Goal: Transaction & Acquisition: Purchase product/service

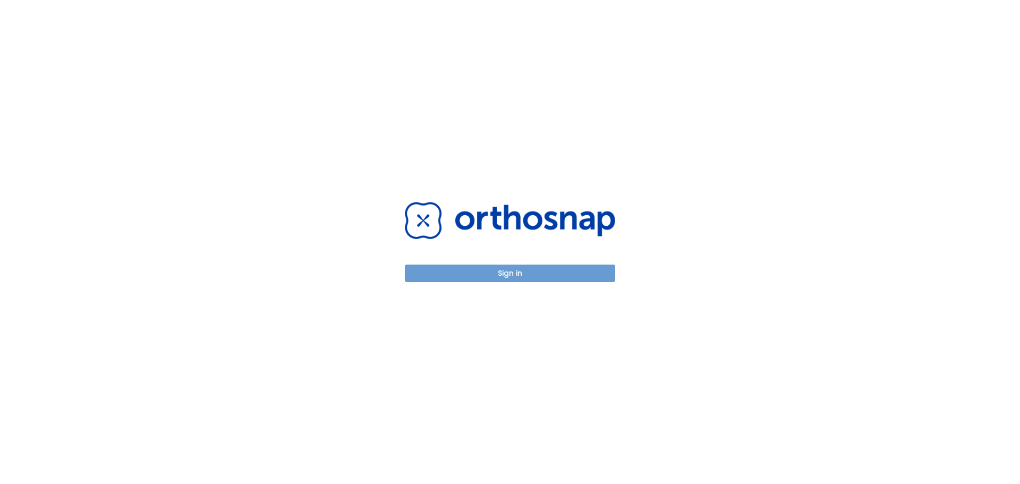
click at [506, 275] on button "Sign in" at bounding box center [510, 274] width 210 height 18
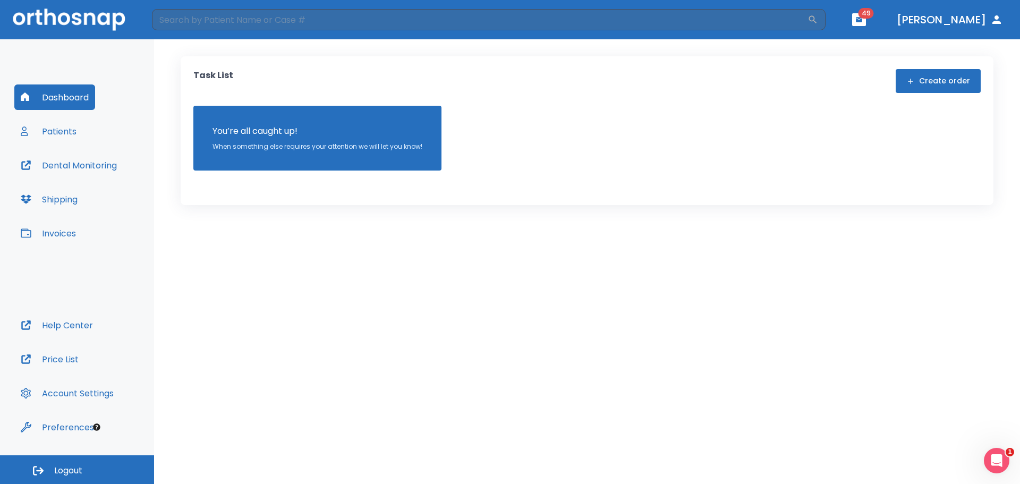
click at [68, 130] on button "Patients" at bounding box center [48, 130] width 69 height 25
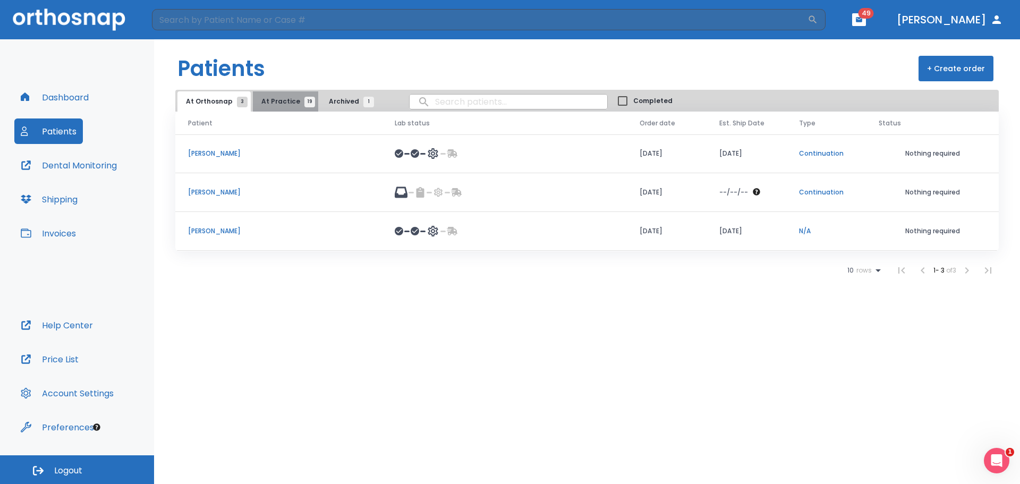
click at [283, 101] on span "At Practice 19" at bounding box center [285, 102] width 48 height 10
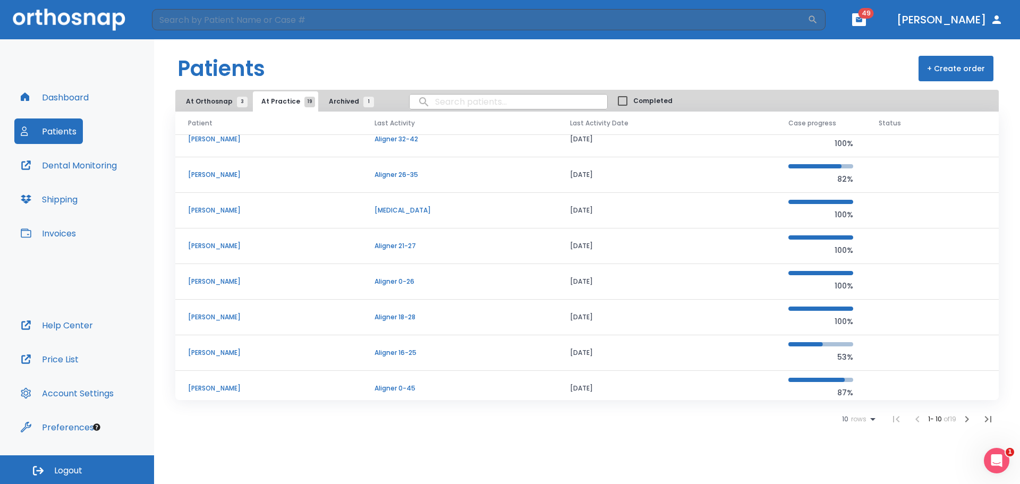
scroll to position [91, 0]
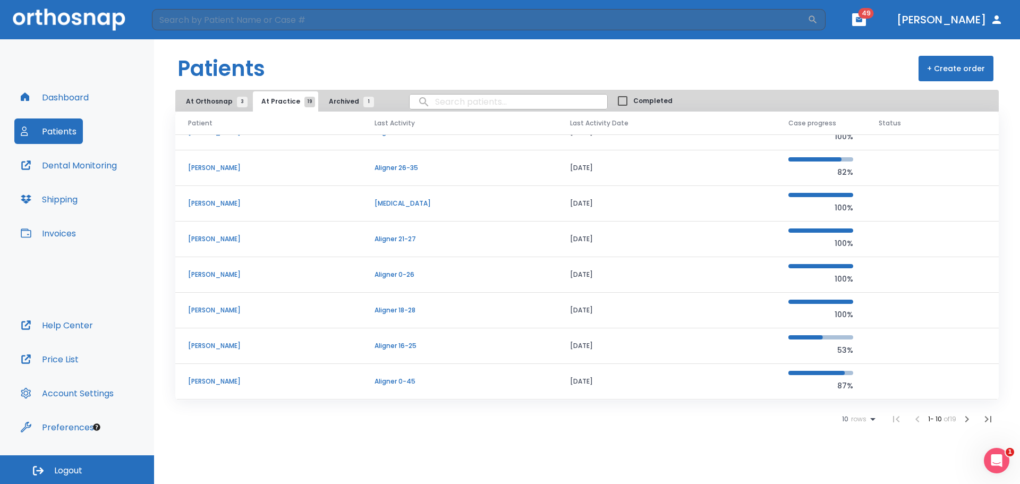
click at [213, 276] on p "[PERSON_NAME]" at bounding box center [268, 275] width 161 height 10
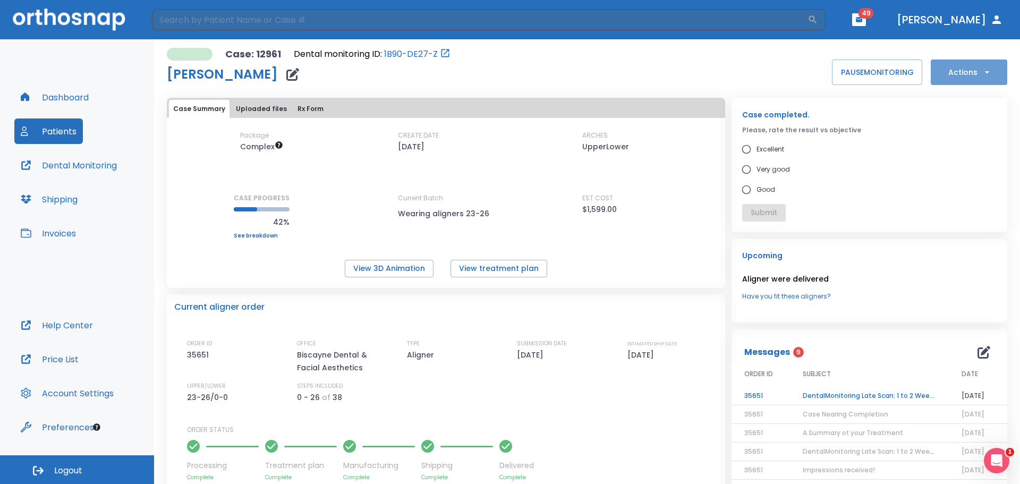
click at [952, 76] on button "Actions" at bounding box center [969, 71] width 76 height 25
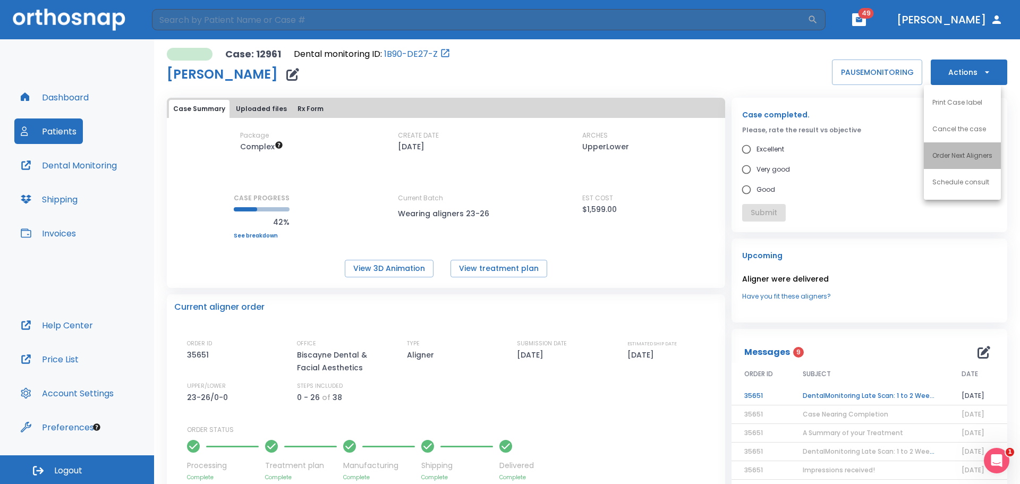
click at [957, 156] on p "Order Next Aligners" at bounding box center [962, 156] width 60 height 10
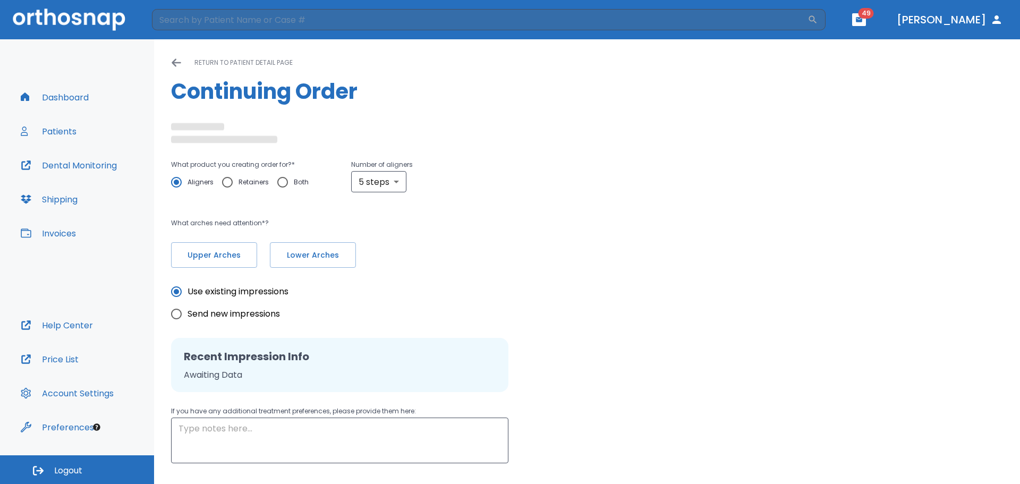
radio input "false"
radio input "true"
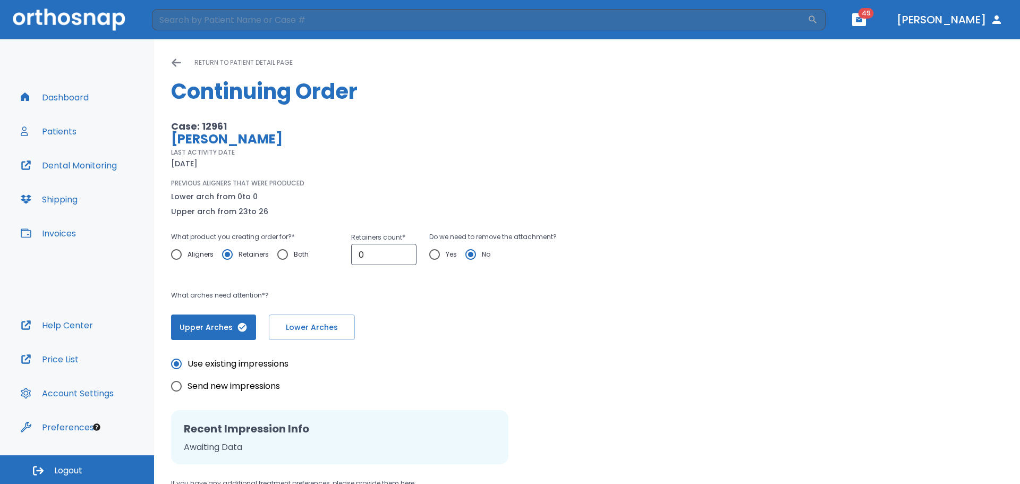
click at [183, 253] on input "Aligners" at bounding box center [176, 254] width 22 height 22
radio input "true"
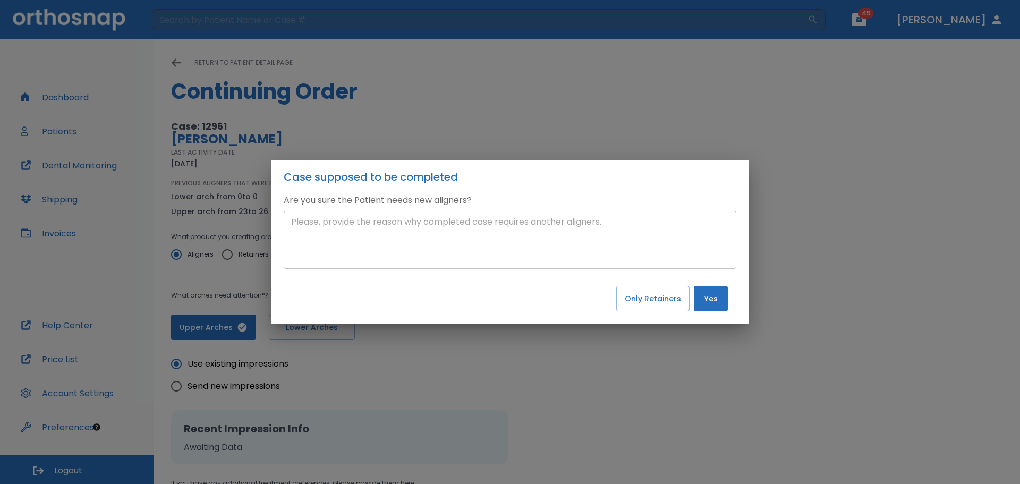
click at [317, 235] on textarea at bounding box center [510, 240] width 438 height 49
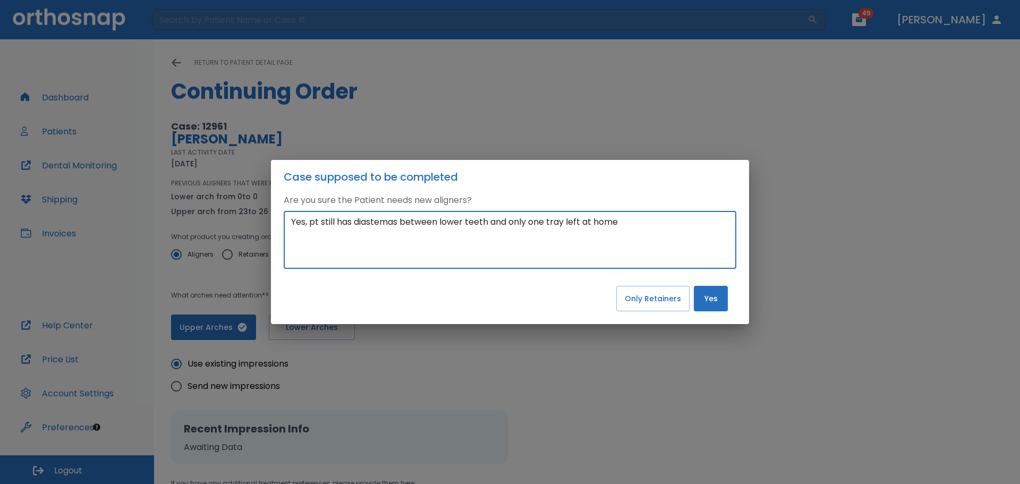
click at [318, 221] on textarea "Yes, pt still has diastemas between lower teeth and only one tray left at home" at bounding box center [510, 240] width 438 height 49
click at [650, 221] on textarea "Yes, patient still has diastemas between lower teeth and only one tray left at …" at bounding box center [510, 240] width 438 height 49
type textarea "Yes, patient still has diastemas between lower teeth and only one tray left at …"
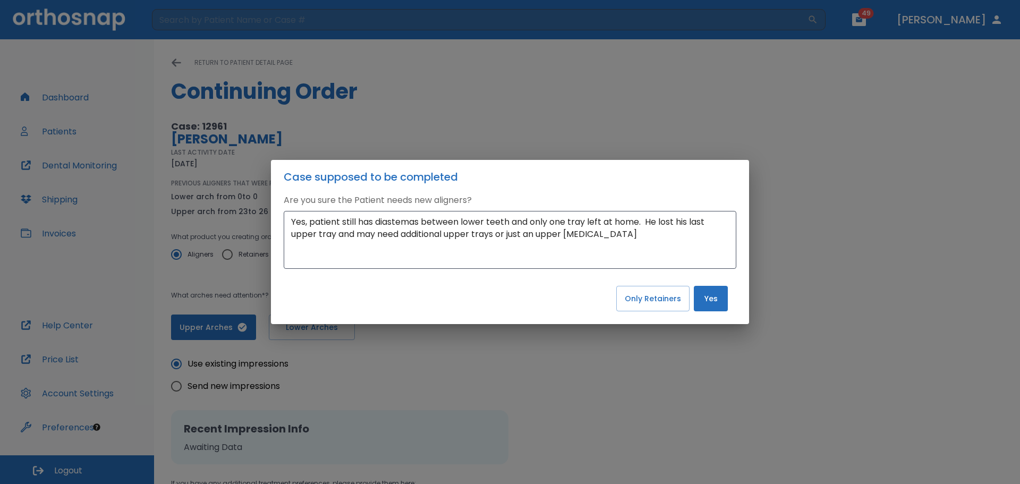
click at [693, 291] on div "Only Retainers Yes" at bounding box center [510, 303] width 478 height 42
click at [700, 299] on button "Yes" at bounding box center [711, 298] width 34 height 25
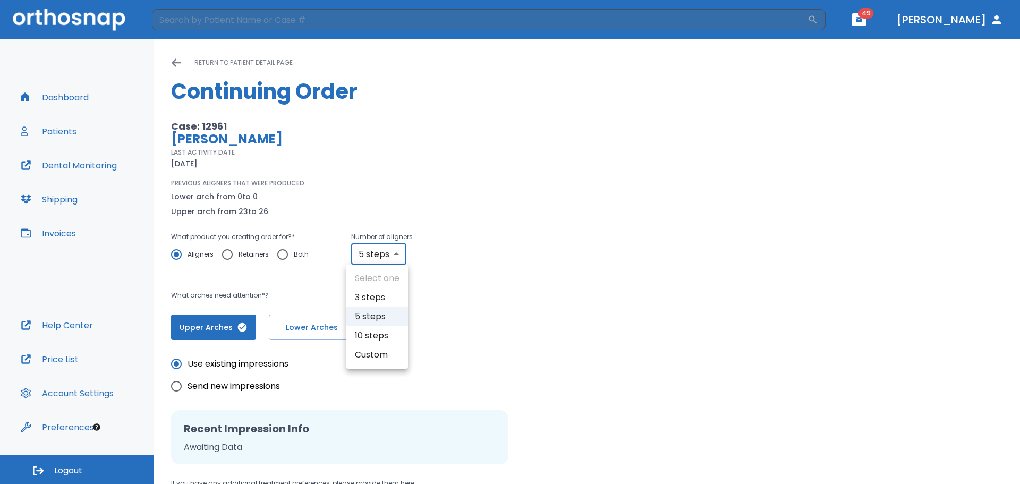
click at [397, 256] on body "​ 49 [PERSON_NAME] Dashboard Patients Dental Monitoring Shipping Invoices Help …" at bounding box center [510, 242] width 1020 height 484
click at [378, 336] on li "10 steps" at bounding box center [377, 335] width 62 height 19
type input "10"
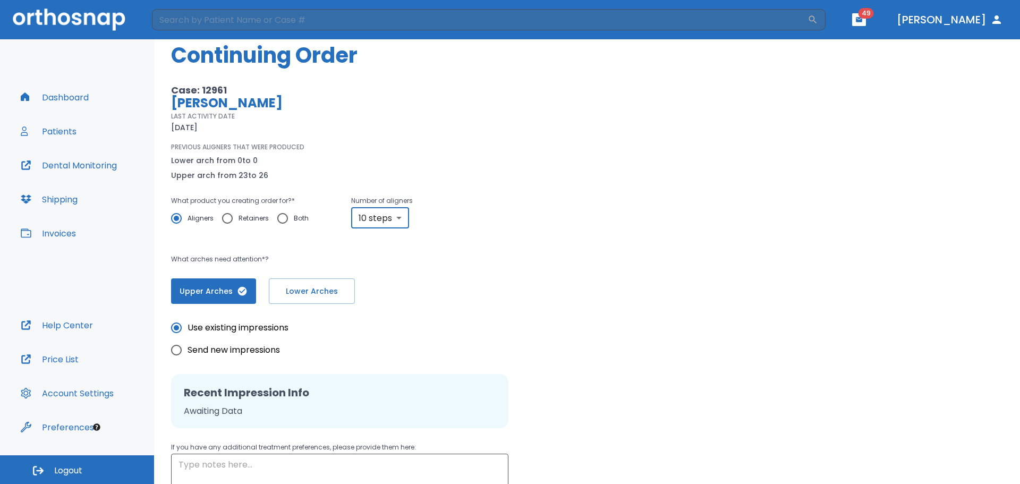
scroll to position [53, 0]
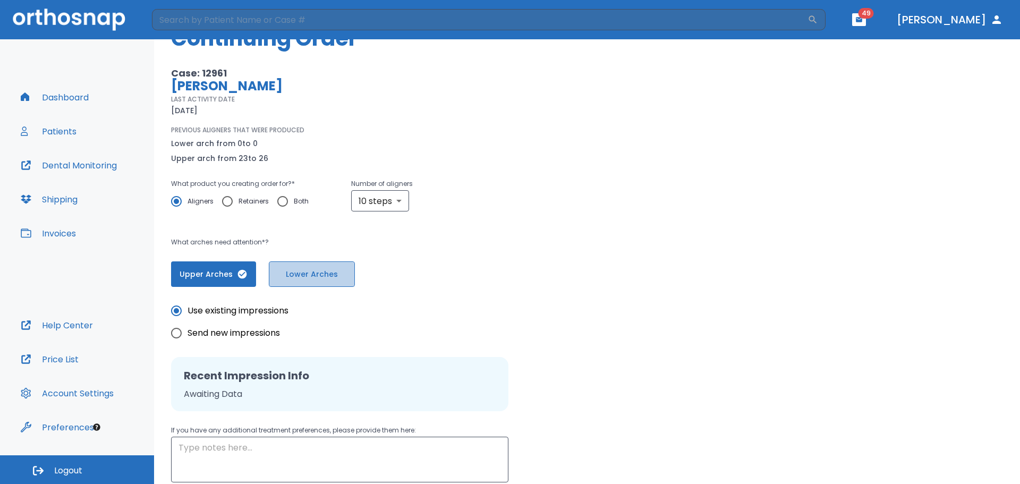
click at [312, 272] on span "Lower Arches" at bounding box center [312, 274] width 64 height 11
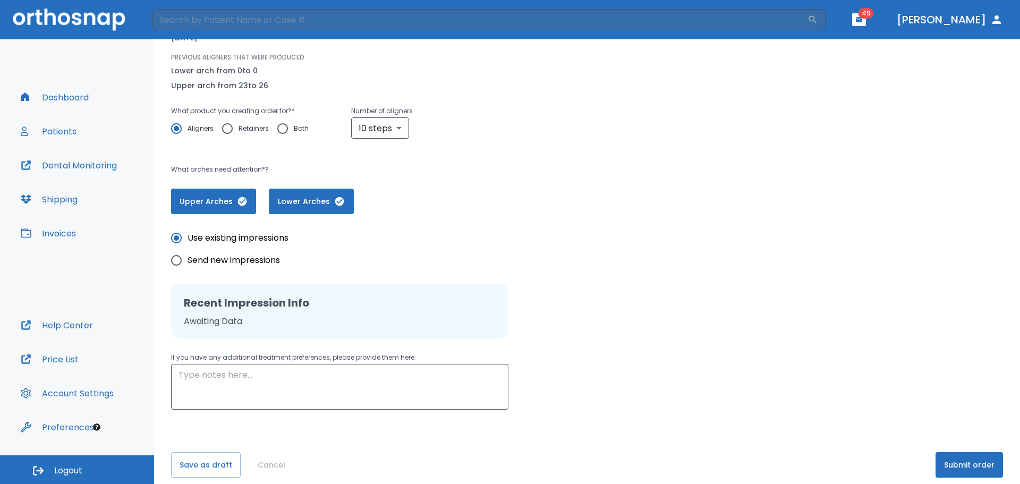
scroll to position [137, 0]
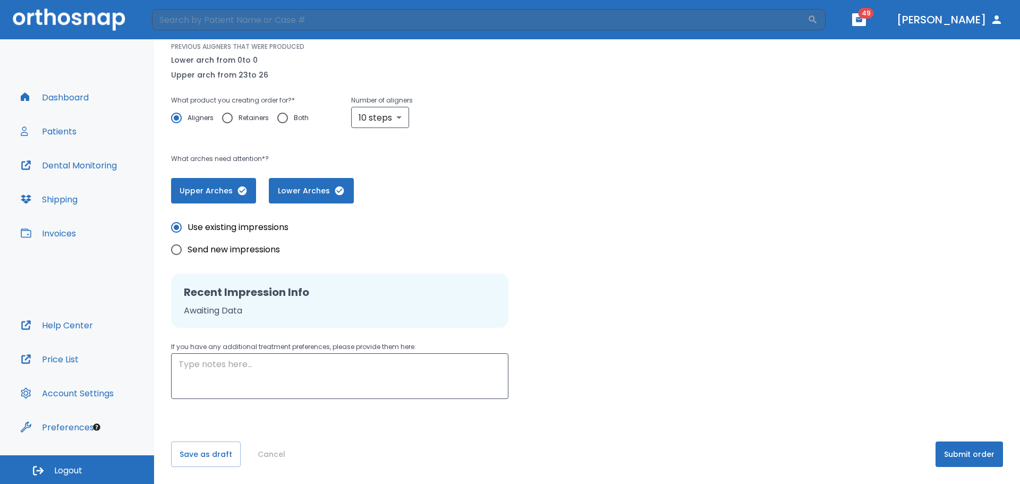
click at [175, 248] on input "Send new impressions" at bounding box center [176, 249] width 22 height 22
radio input "true"
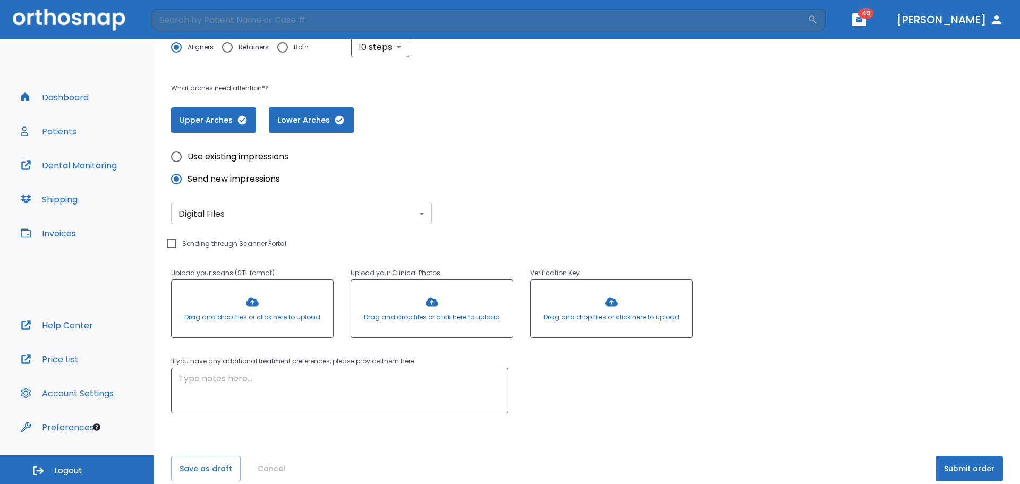
scroll to position [221, 0]
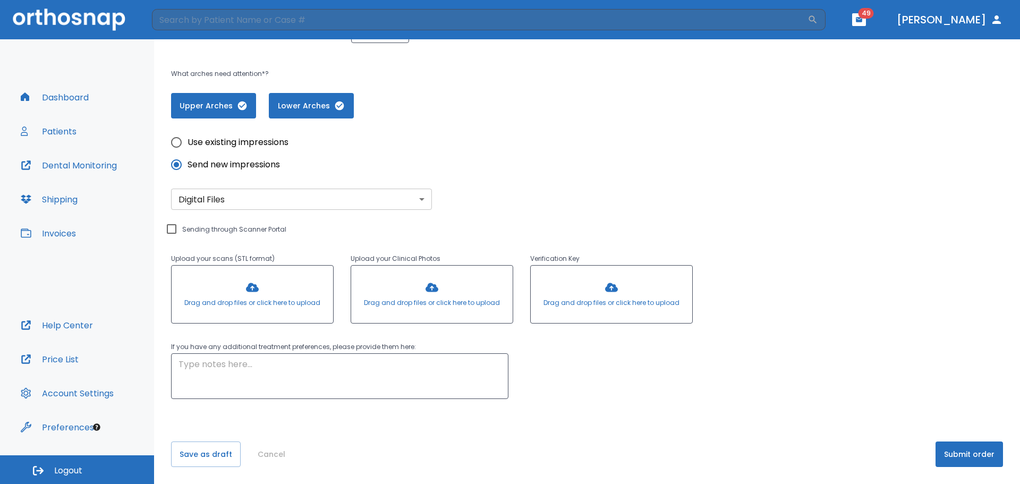
click at [168, 229] on input "Sending through Scanner Portal" at bounding box center [171, 229] width 13 height 13
checkbox input "true"
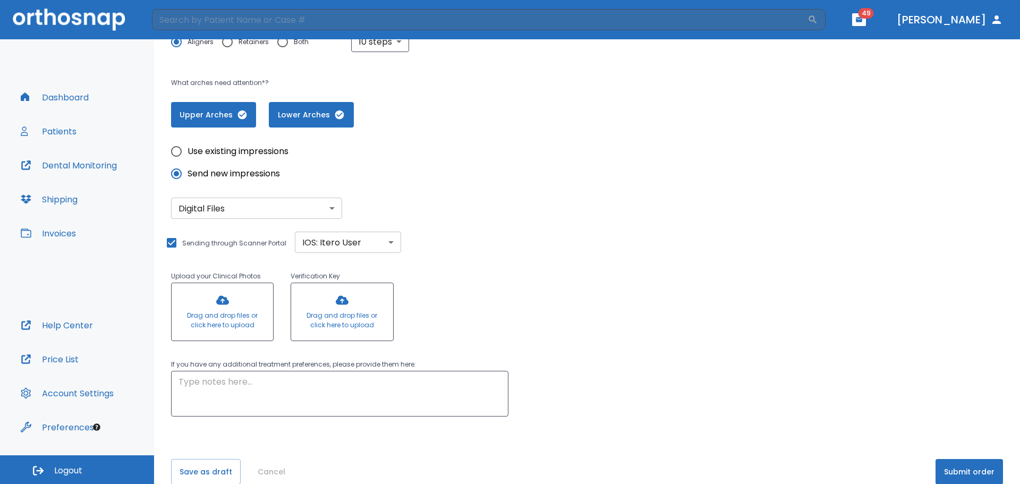
scroll to position [230, 0]
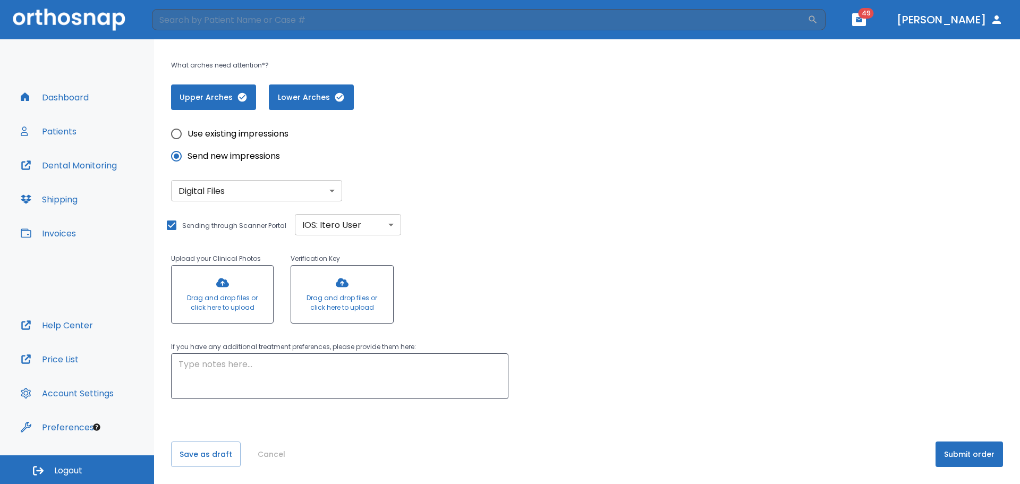
click at [224, 300] on div at bounding box center [222, 294] width 101 height 57
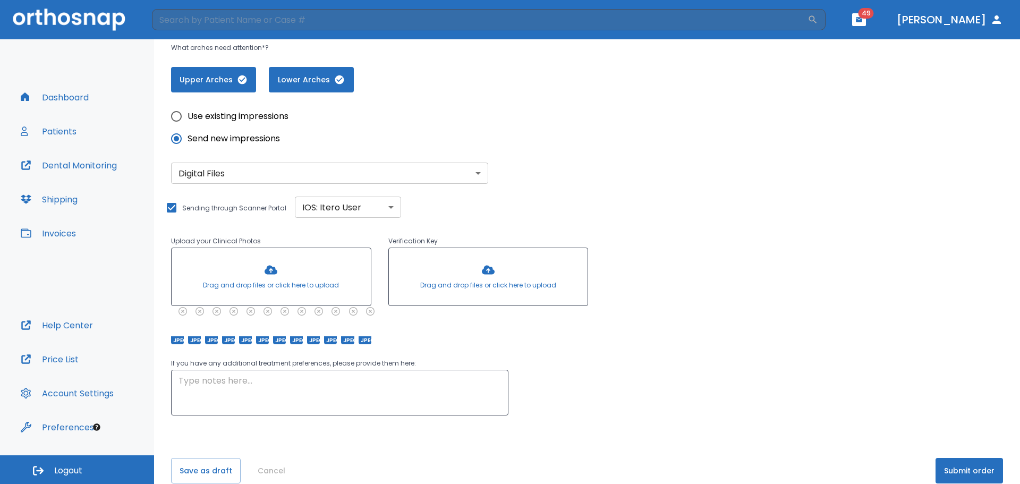
scroll to position [264, 0]
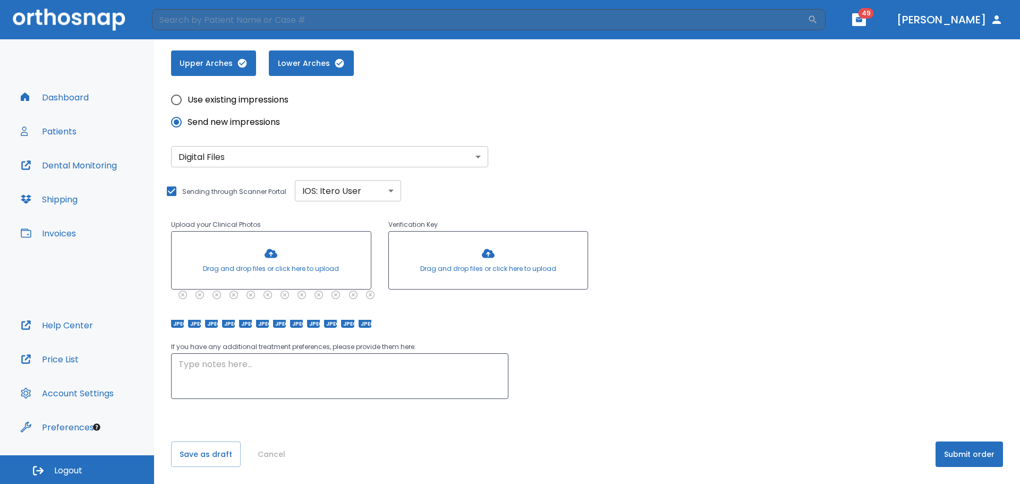
click at [966, 458] on button "Submit order" at bounding box center [968, 453] width 67 height 25
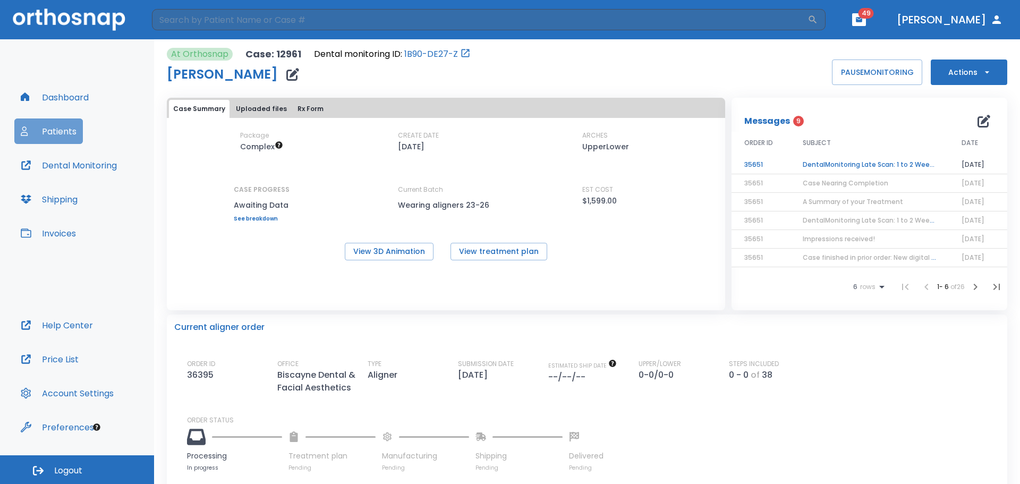
click at [58, 130] on button "Patients" at bounding box center [48, 130] width 69 height 25
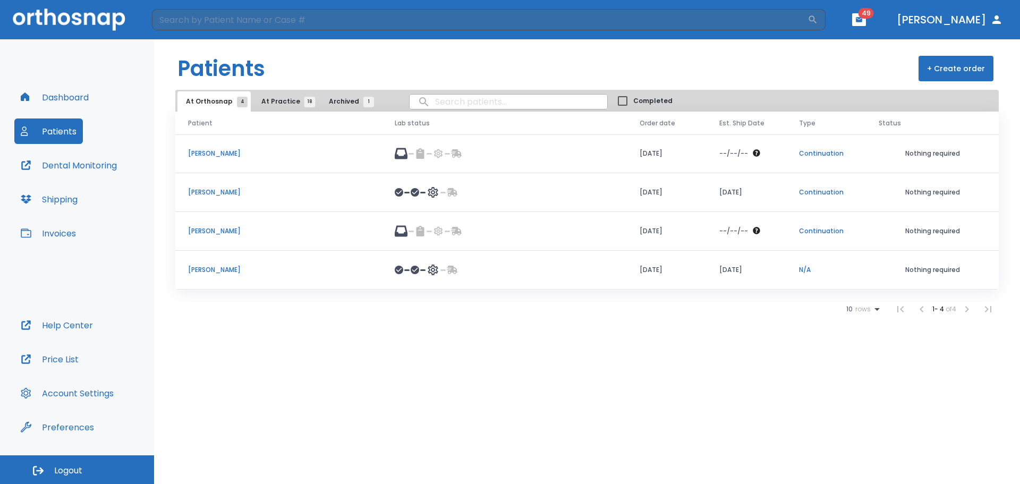
click at [278, 100] on span "At Practice 18" at bounding box center [285, 102] width 48 height 10
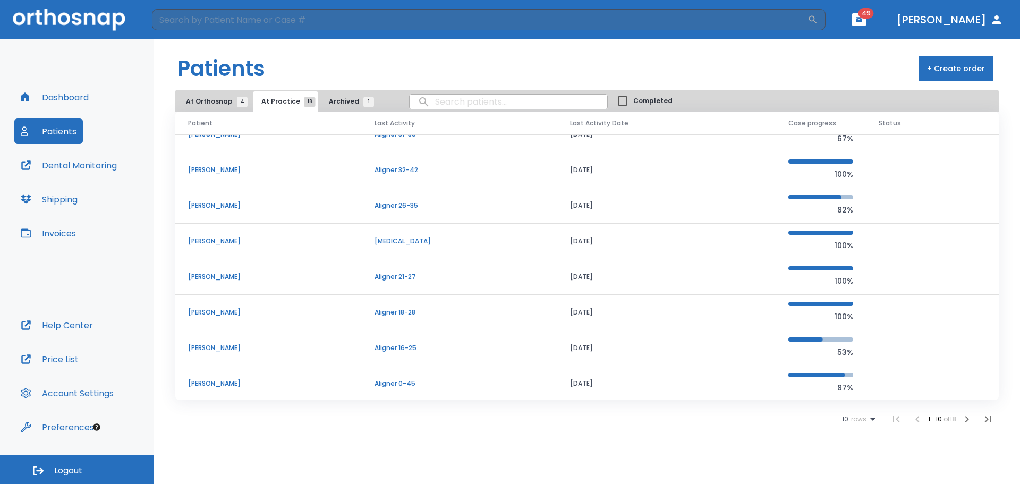
scroll to position [91, 0]
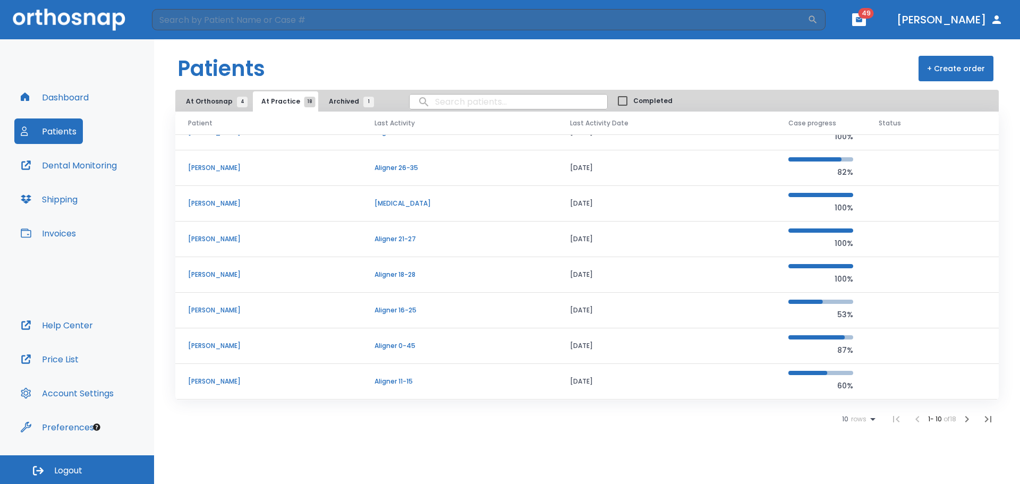
click at [216, 308] on p "[PERSON_NAME]" at bounding box center [268, 310] width 161 height 10
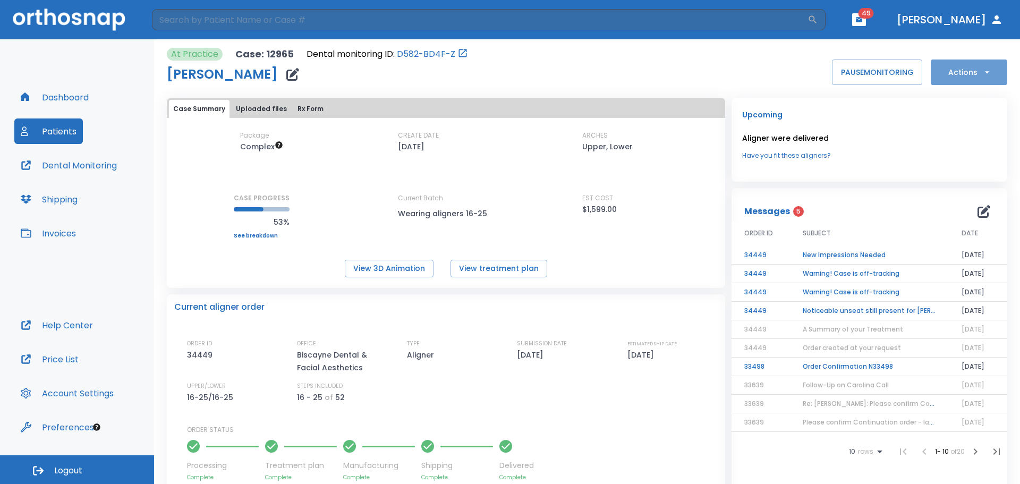
click at [970, 73] on button "Actions" at bounding box center [969, 71] width 76 height 25
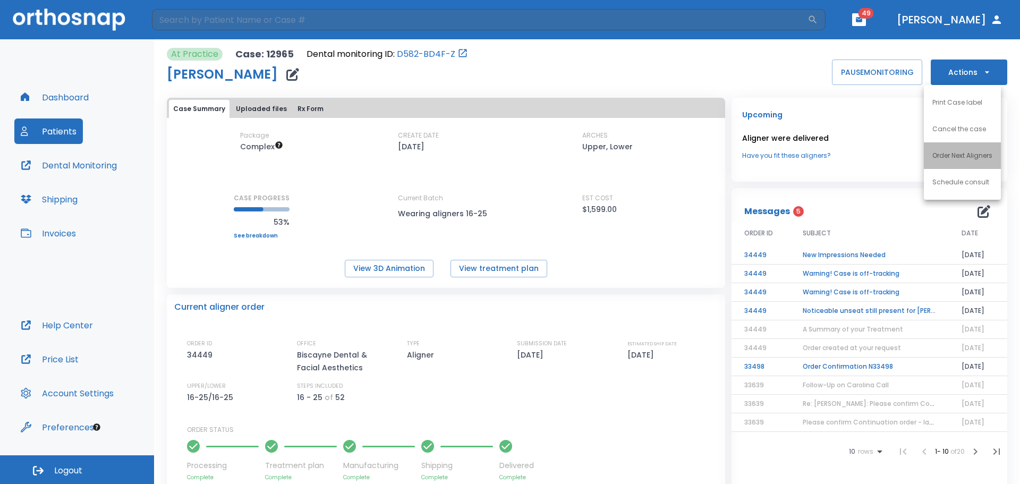
click at [964, 155] on p "Order Next Aligners" at bounding box center [962, 156] width 60 height 10
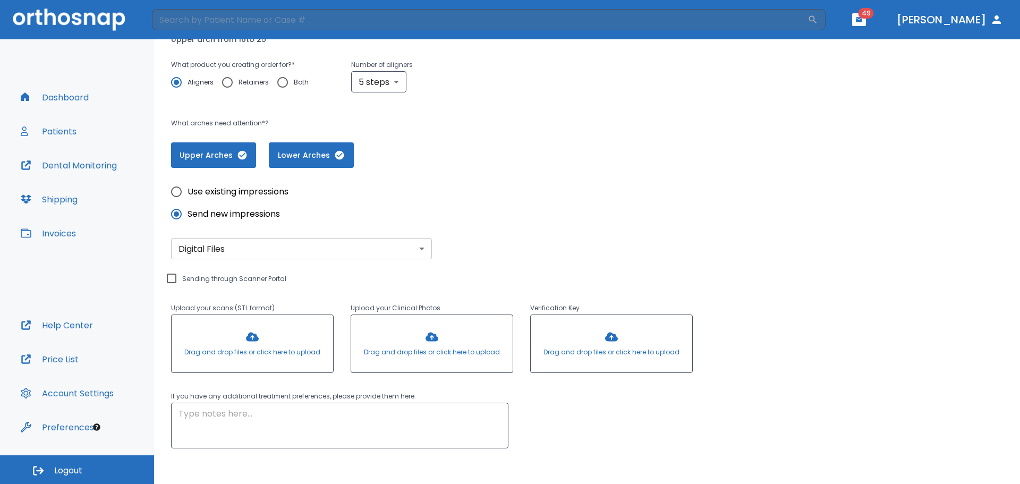
scroll to position [212, 0]
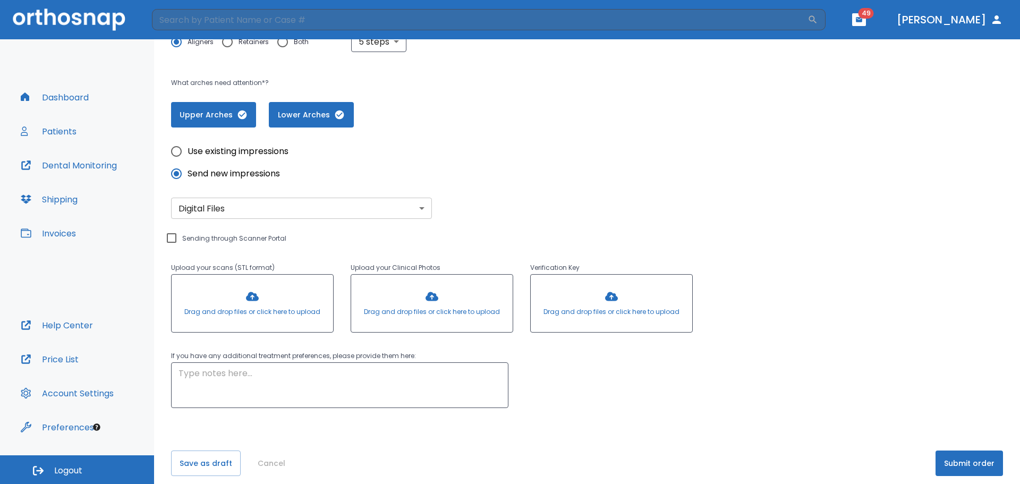
click at [173, 238] on input "Sending through Scanner Portal" at bounding box center [171, 238] width 13 height 13
checkbox input "true"
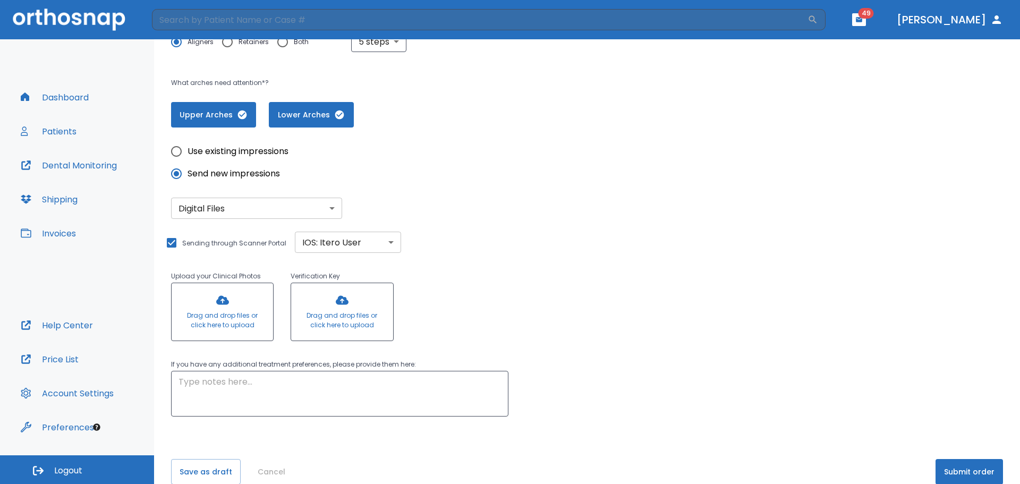
click at [224, 311] on div at bounding box center [222, 311] width 101 height 57
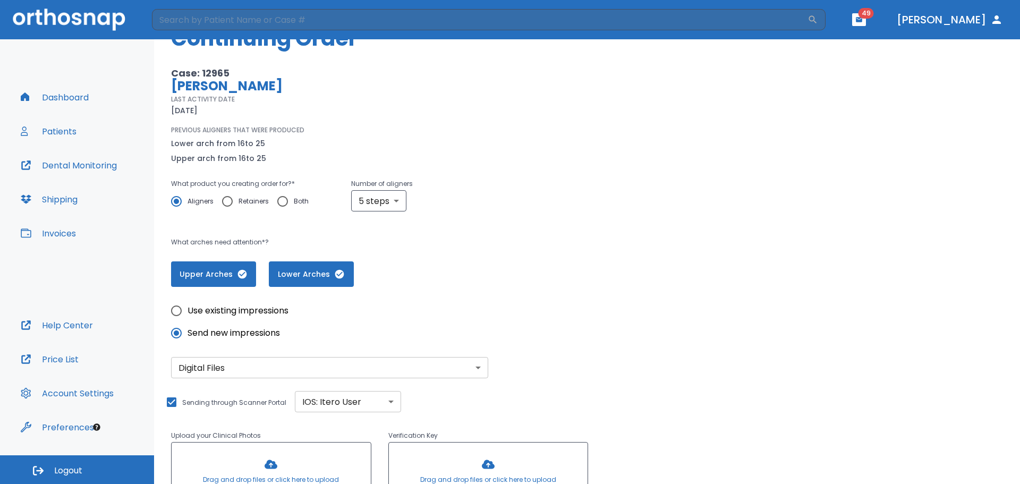
scroll to position [0, 0]
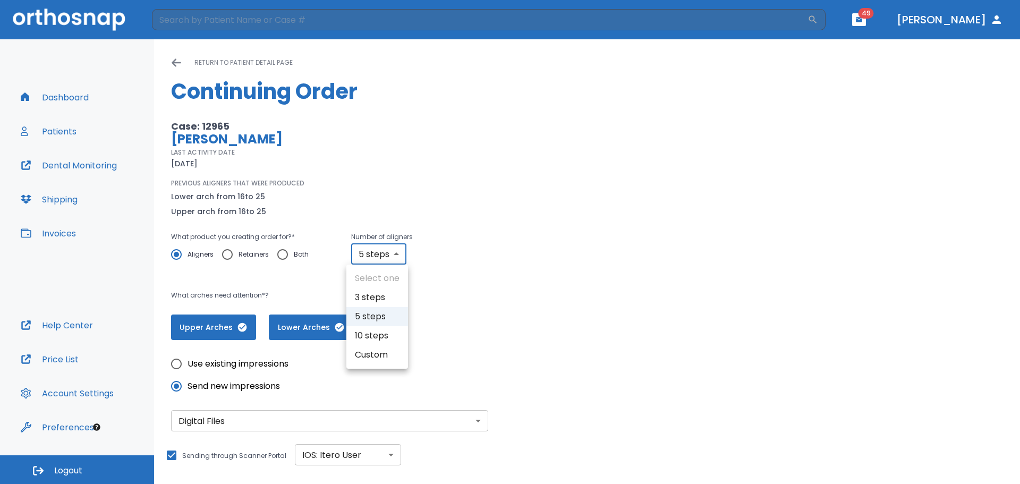
click at [391, 258] on body "​ 49 [PERSON_NAME] Dashboard Patients Dental Monitoring Shipping Invoices Help …" at bounding box center [510, 242] width 1020 height 484
click at [372, 337] on li "10 steps" at bounding box center [377, 335] width 62 height 19
type input "10"
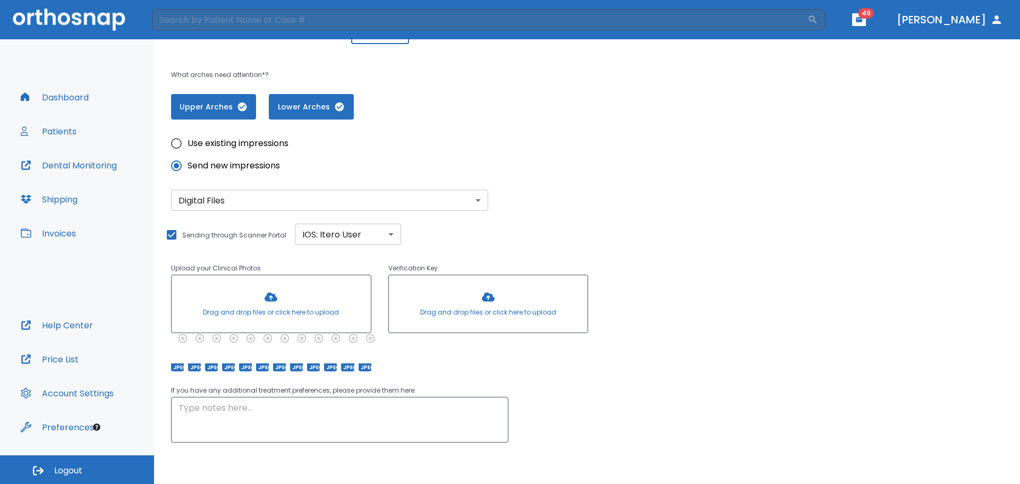
scroll to position [264, 0]
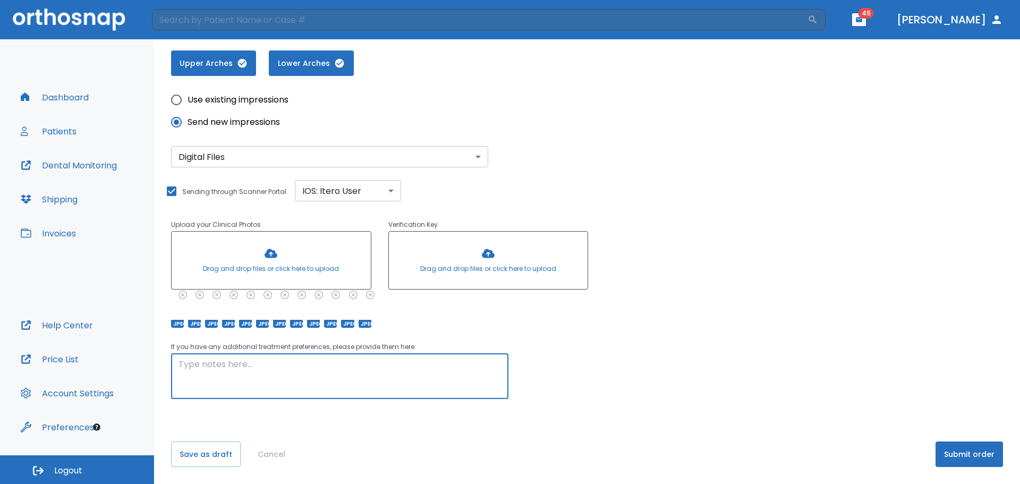
click at [232, 369] on textarea at bounding box center [339, 376] width 322 height 37
type textarea "Previous aligners did not fit per dental monitoring"
click at [962, 455] on button "Submit order" at bounding box center [968, 453] width 67 height 25
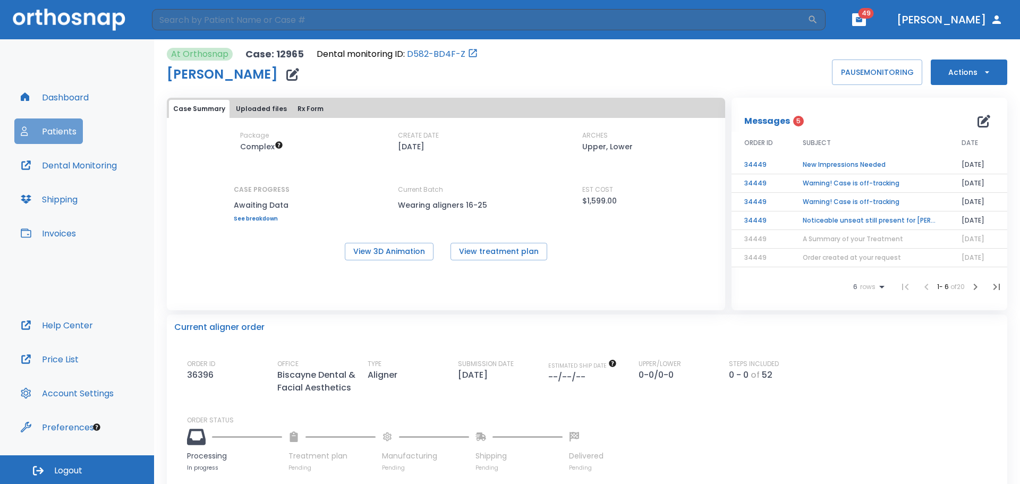
click at [56, 130] on button "Patients" at bounding box center [48, 130] width 69 height 25
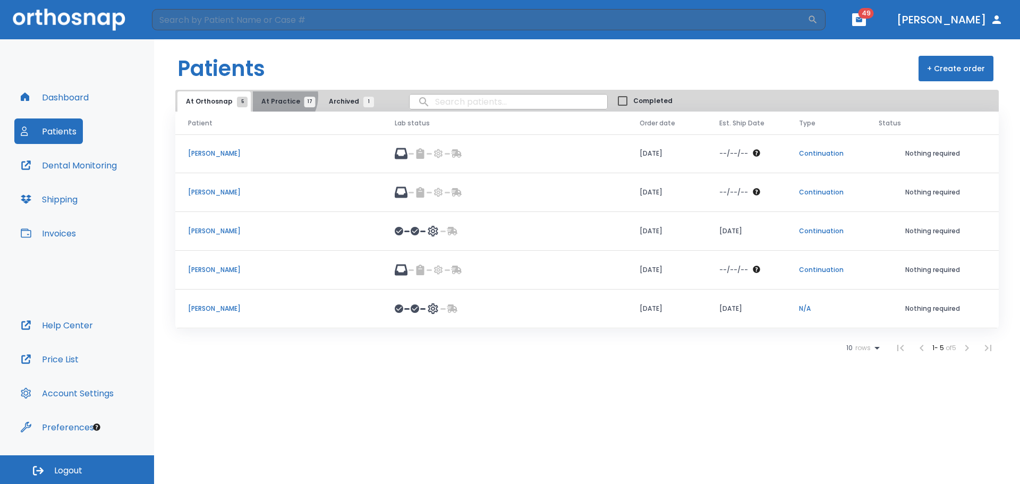
click at [275, 96] on button "At Practice 17" at bounding box center [285, 101] width 65 height 20
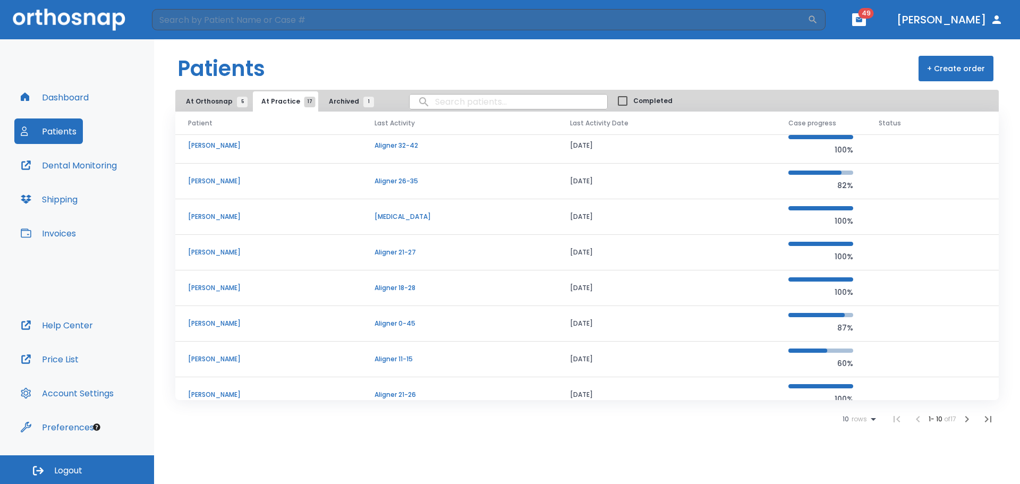
scroll to position [91, 0]
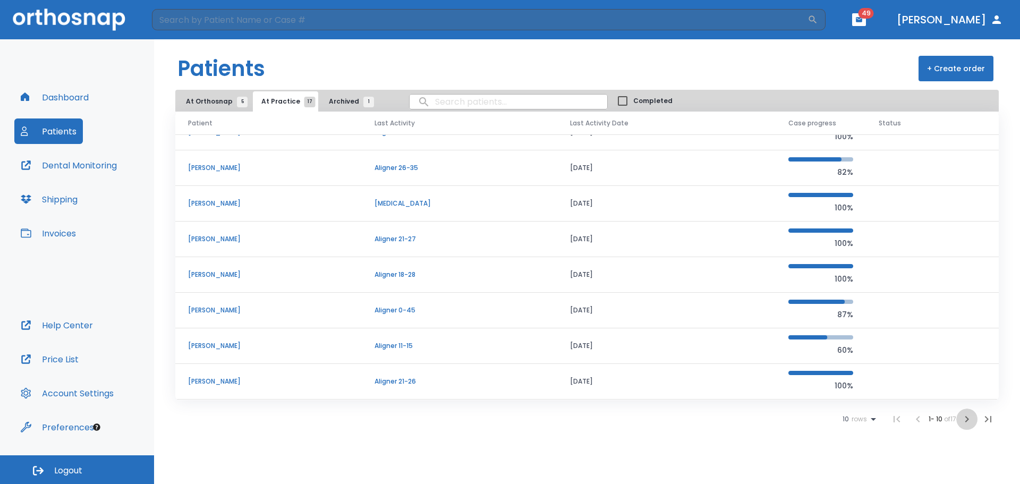
click at [965, 422] on icon "button" at bounding box center [967, 419] width 4 height 6
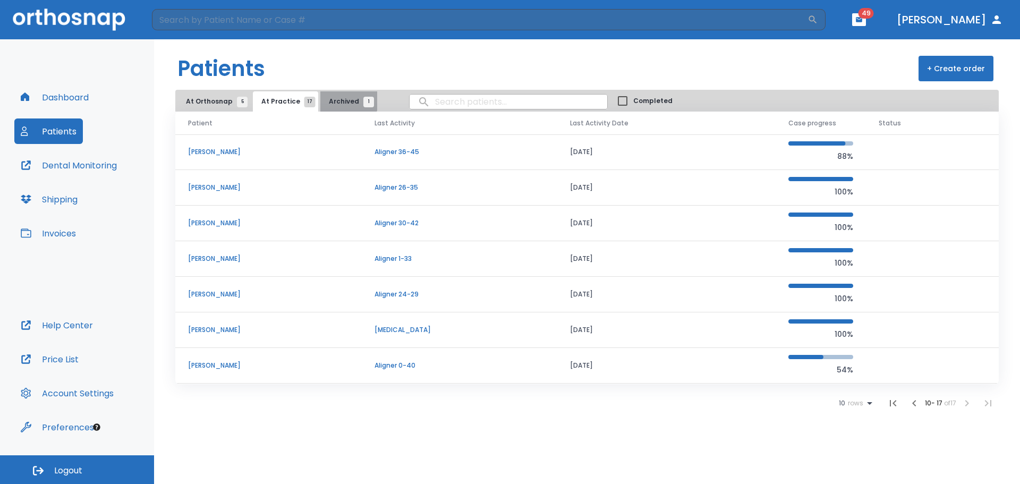
click at [336, 97] on span "Archived 1" at bounding box center [349, 102] width 40 height 10
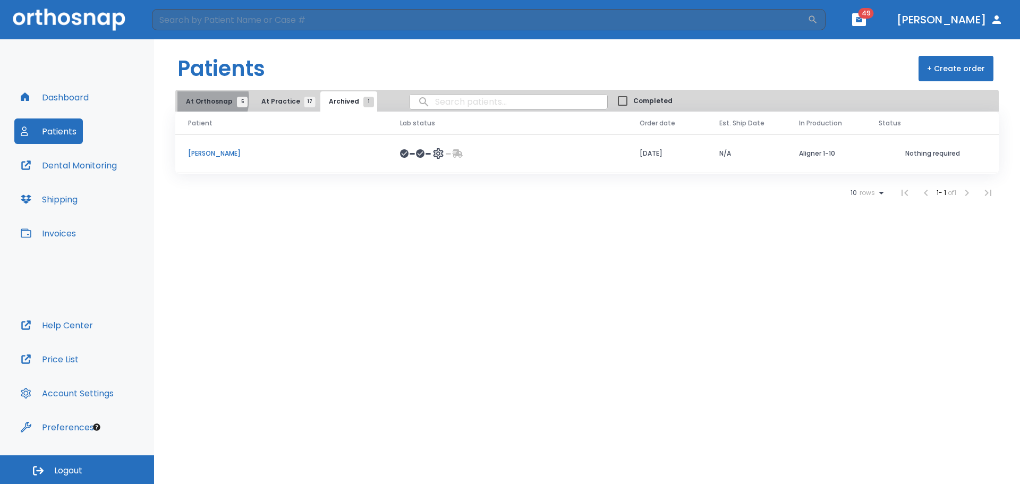
click at [204, 99] on span "At Orthosnap 5" at bounding box center [214, 102] width 56 height 10
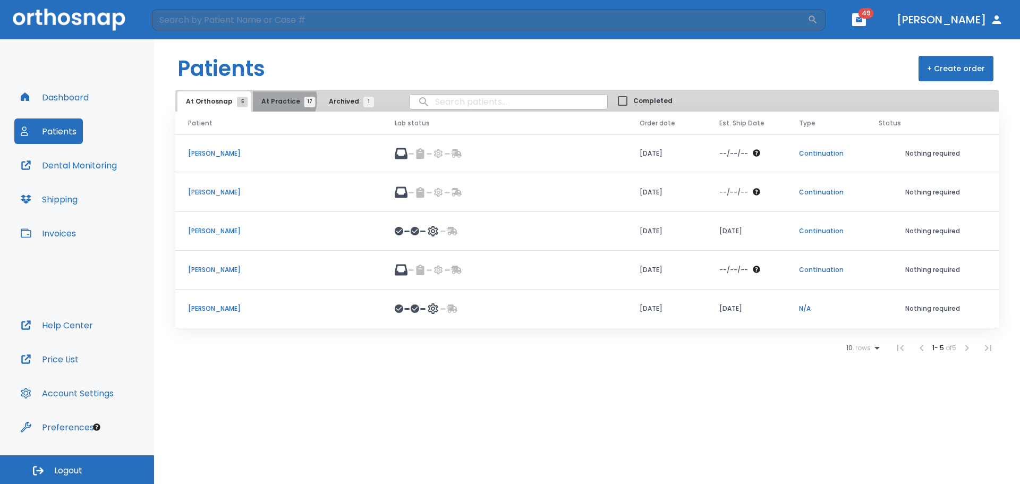
click at [278, 100] on span "At Practice 17" at bounding box center [285, 102] width 48 height 10
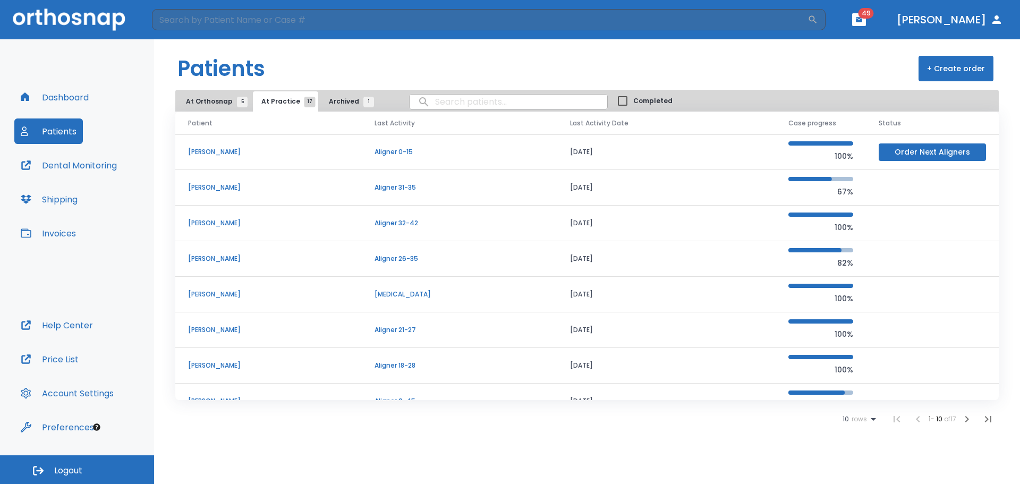
scroll to position [53, 0]
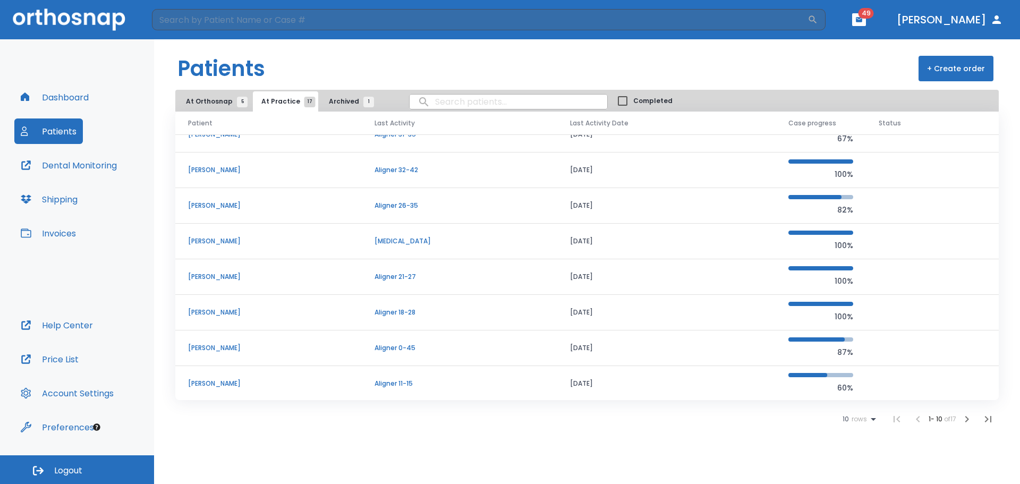
click at [226, 277] on p "[PERSON_NAME]" at bounding box center [268, 277] width 161 height 10
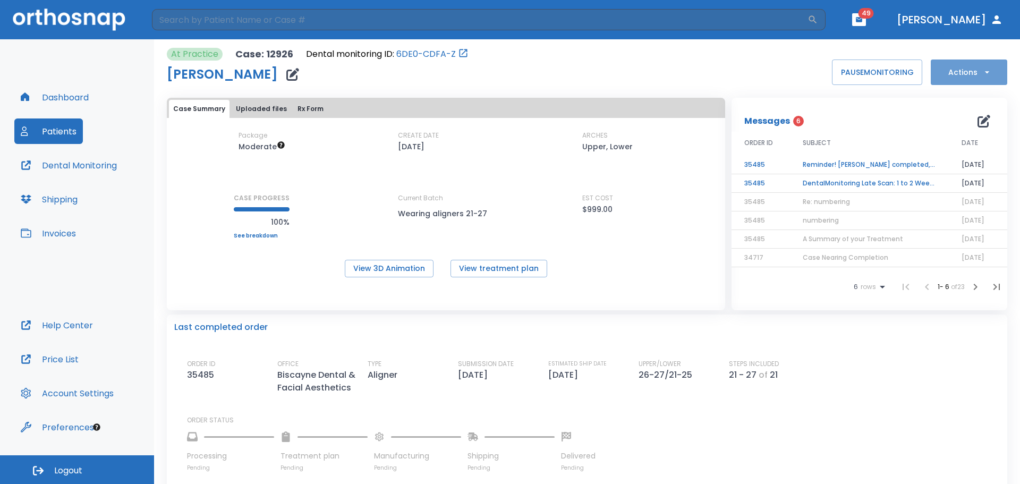
click at [982, 74] on icon "button" at bounding box center [987, 72] width 11 height 11
click at [958, 156] on p "Order Next Aligners" at bounding box center [962, 156] width 60 height 10
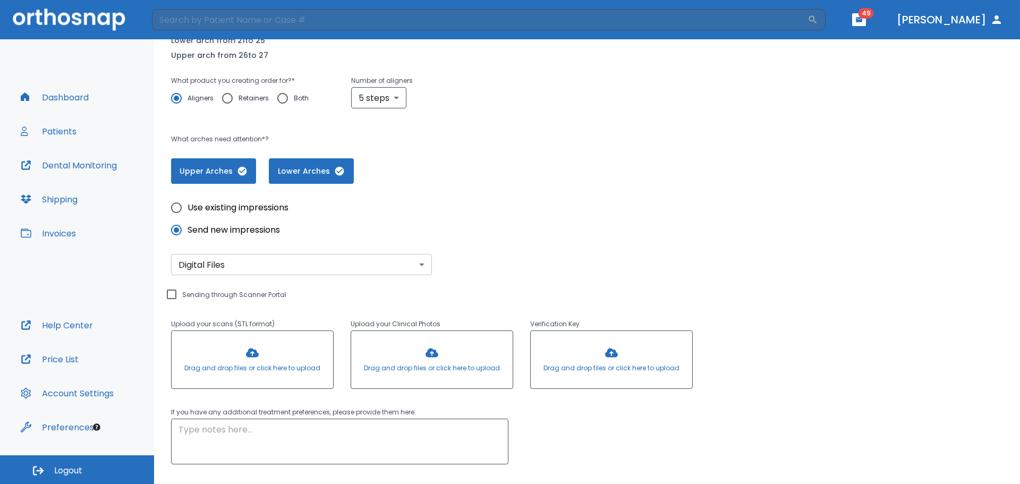
scroll to position [159, 0]
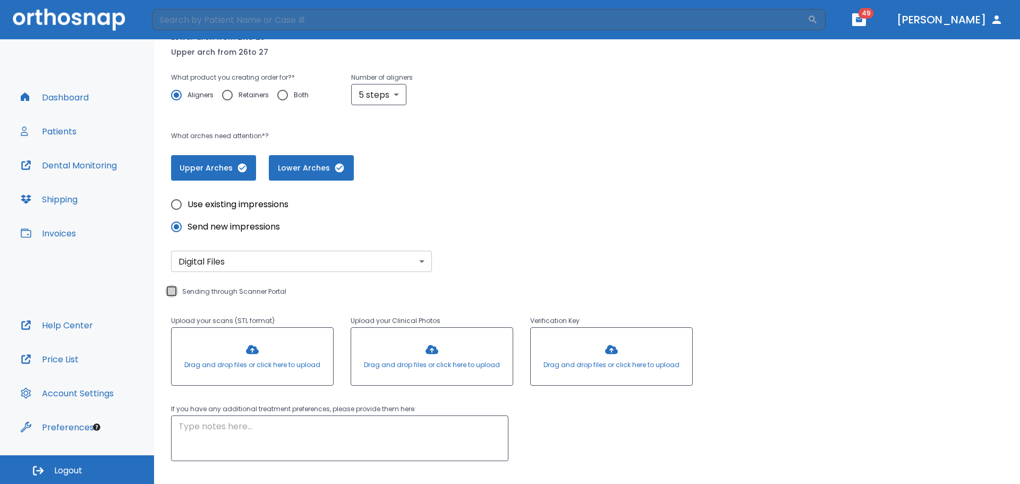
click at [169, 289] on input "Sending through Scanner Portal" at bounding box center [171, 291] width 13 height 13
checkbox input "true"
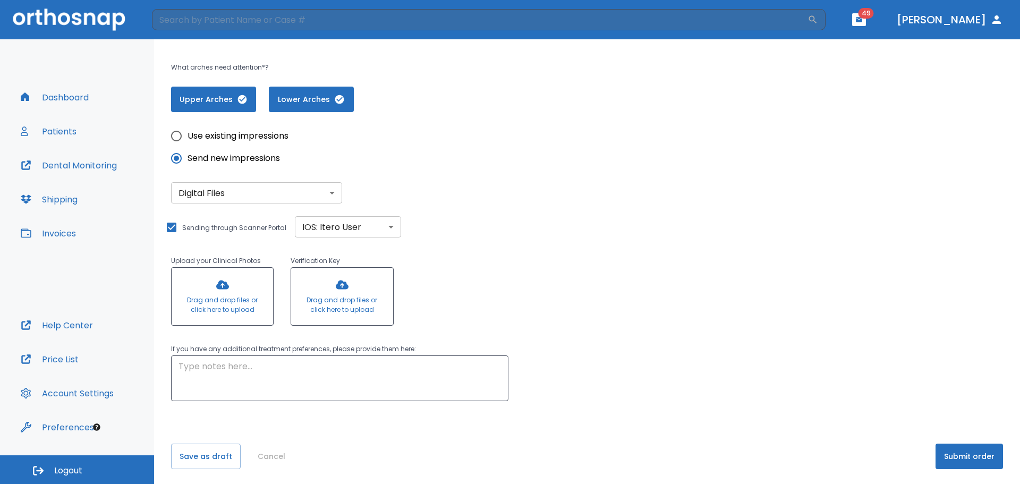
scroll to position [230, 0]
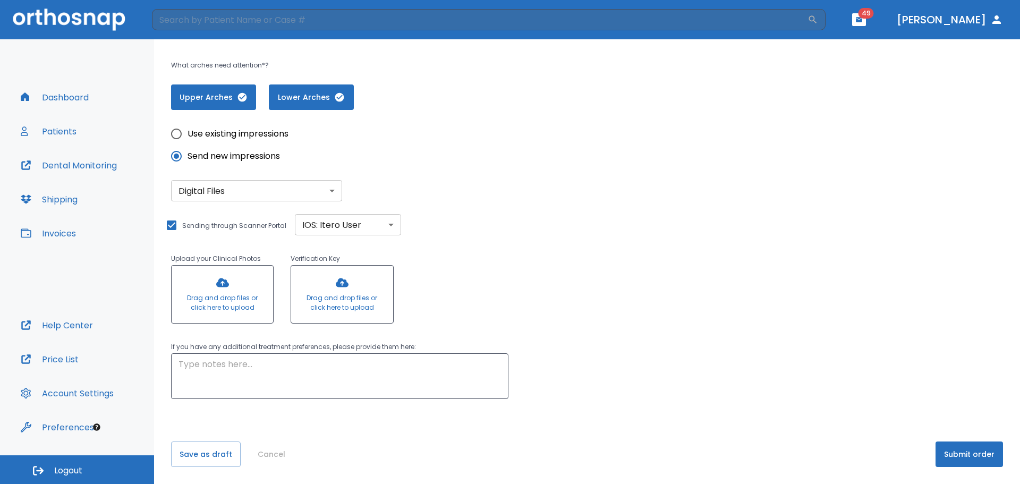
click at [225, 300] on div at bounding box center [222, 294] width 101 height 57
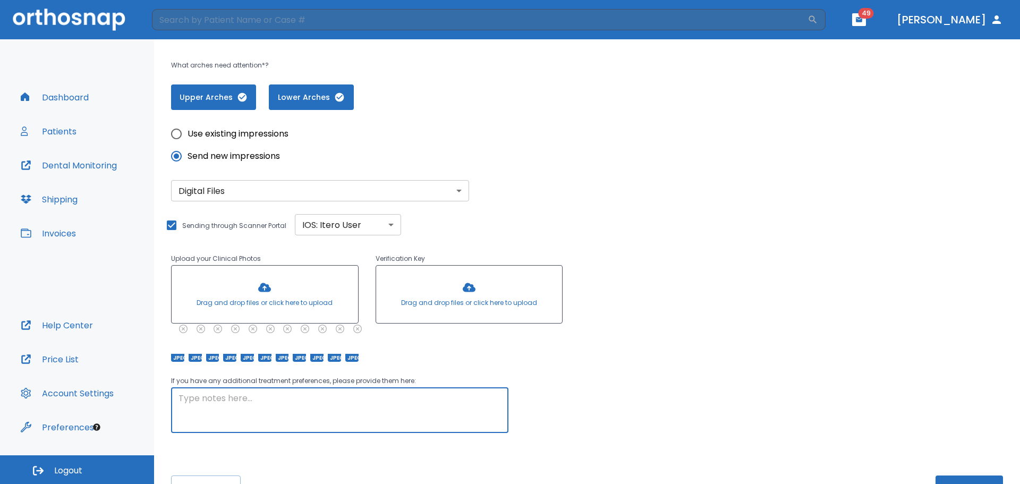
click at [198, 409] on textarea at bounding box center [339, 410] width 322 height 37
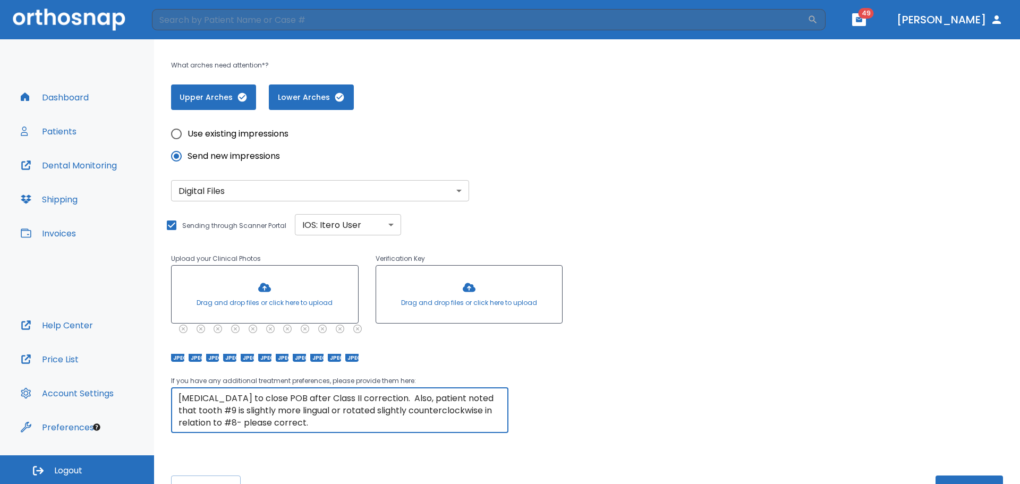
scroll to position [264, 0]
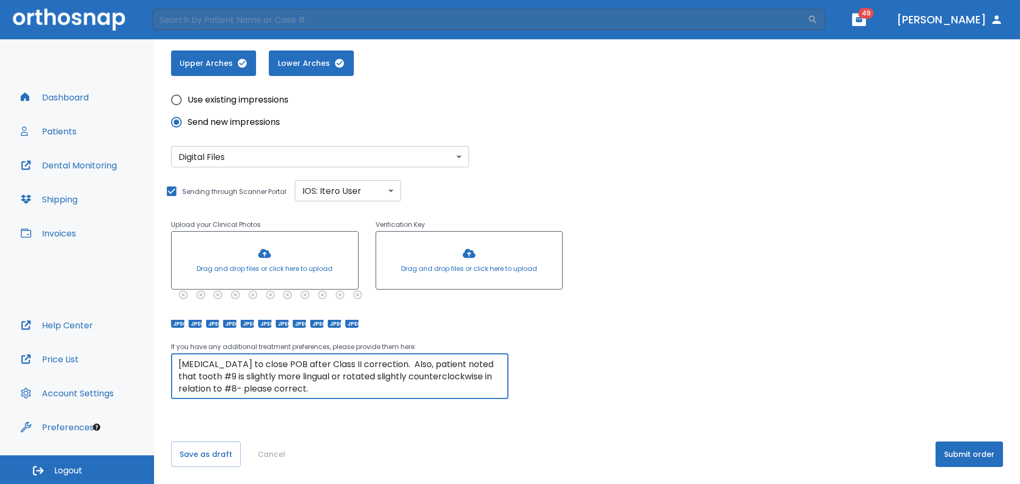
type textarea "Patient is slightly Class II bilaterally. We would like to finish if Class I ca…"
click at [954, 462] on button "Submit order" at bounding box center [968, 453] width 67 height 25
